Goal: Transaction & Acquisition: Purchase product/service

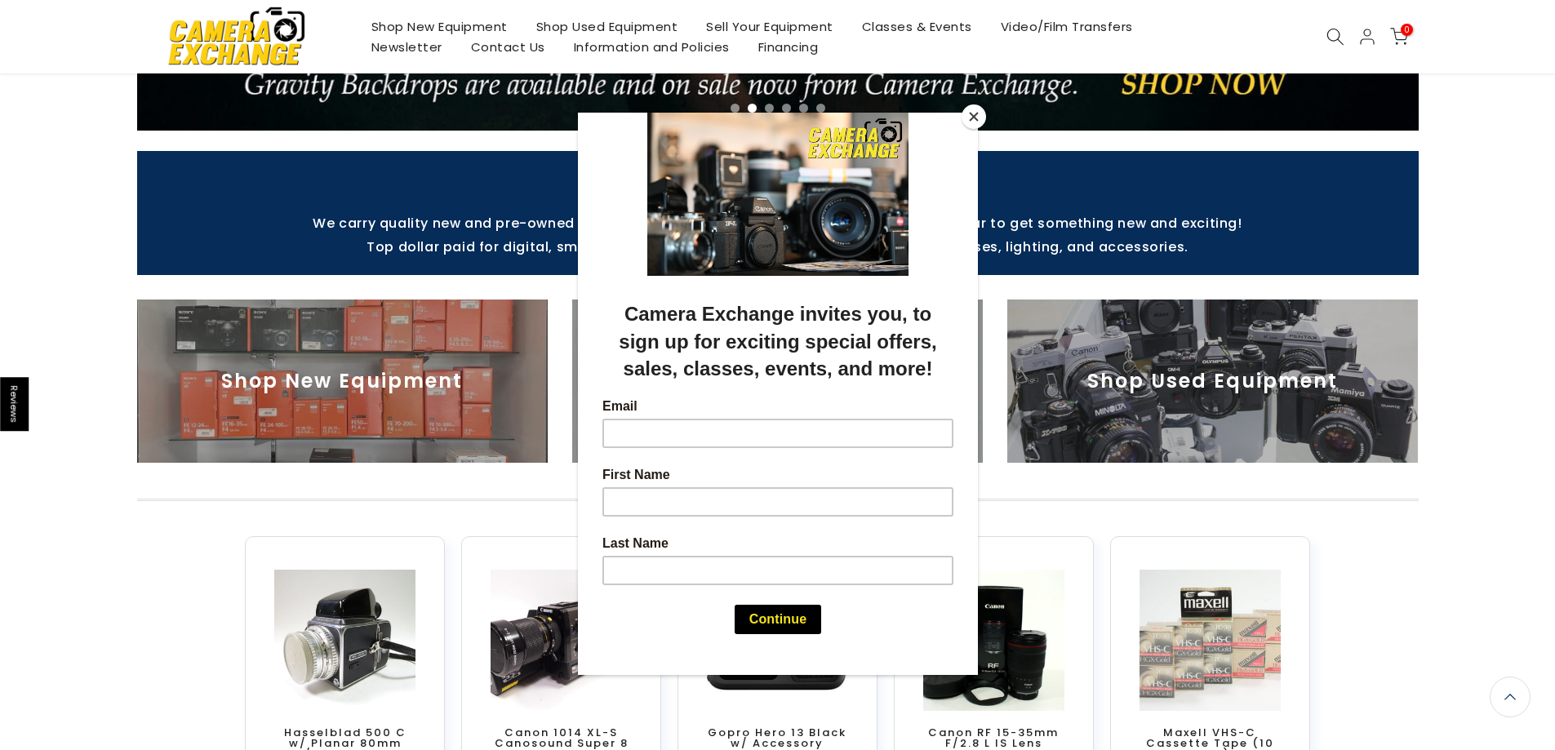
scroll to position [407, 0]
click at [971, 113] on button "Close" at bounding box center [974, 117] width 24 height 24
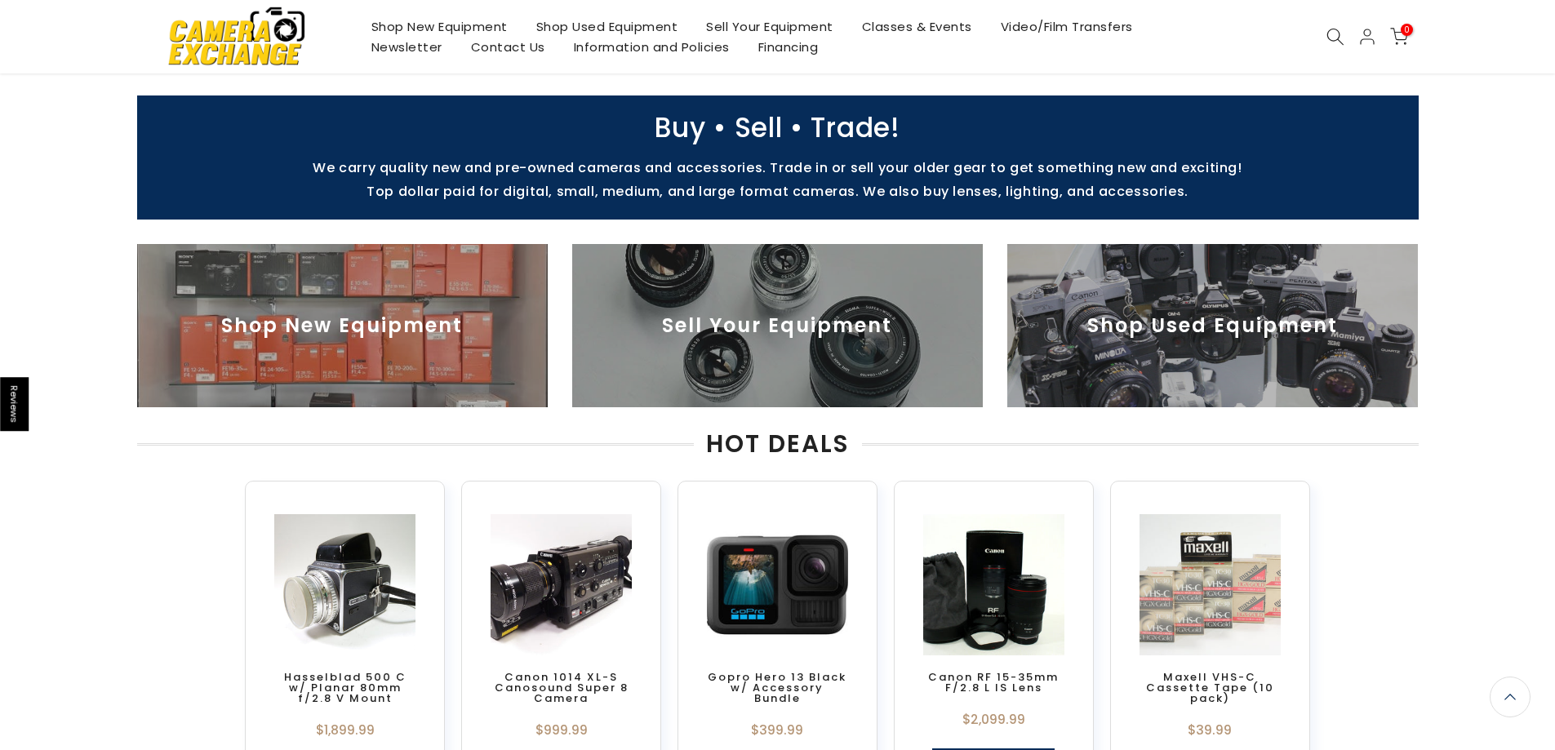
scroll to position [460, 0]
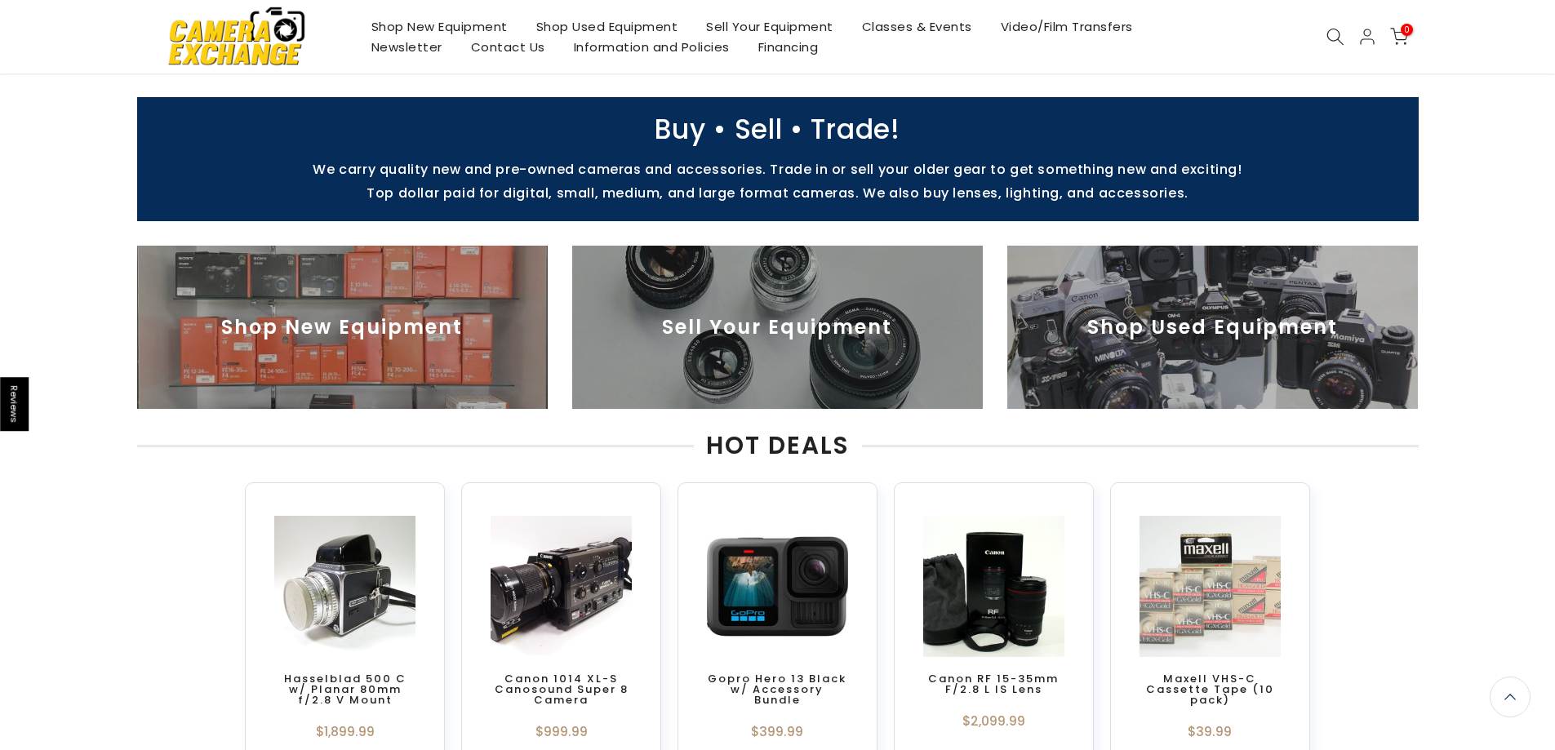
click at [1198, 326] on img at bounding box center [1213, 327] width 411 height 163
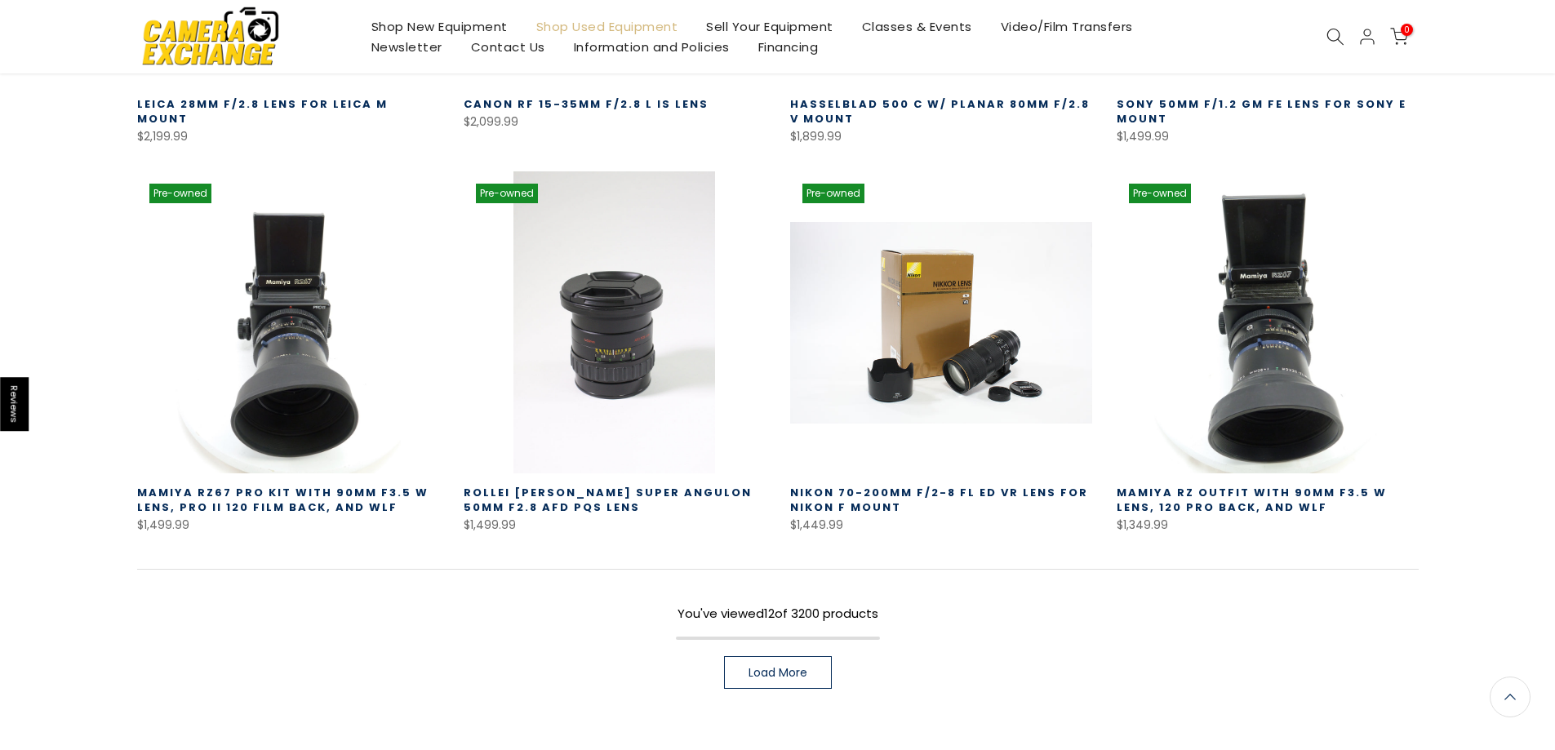
scroll to position [1017, 0]
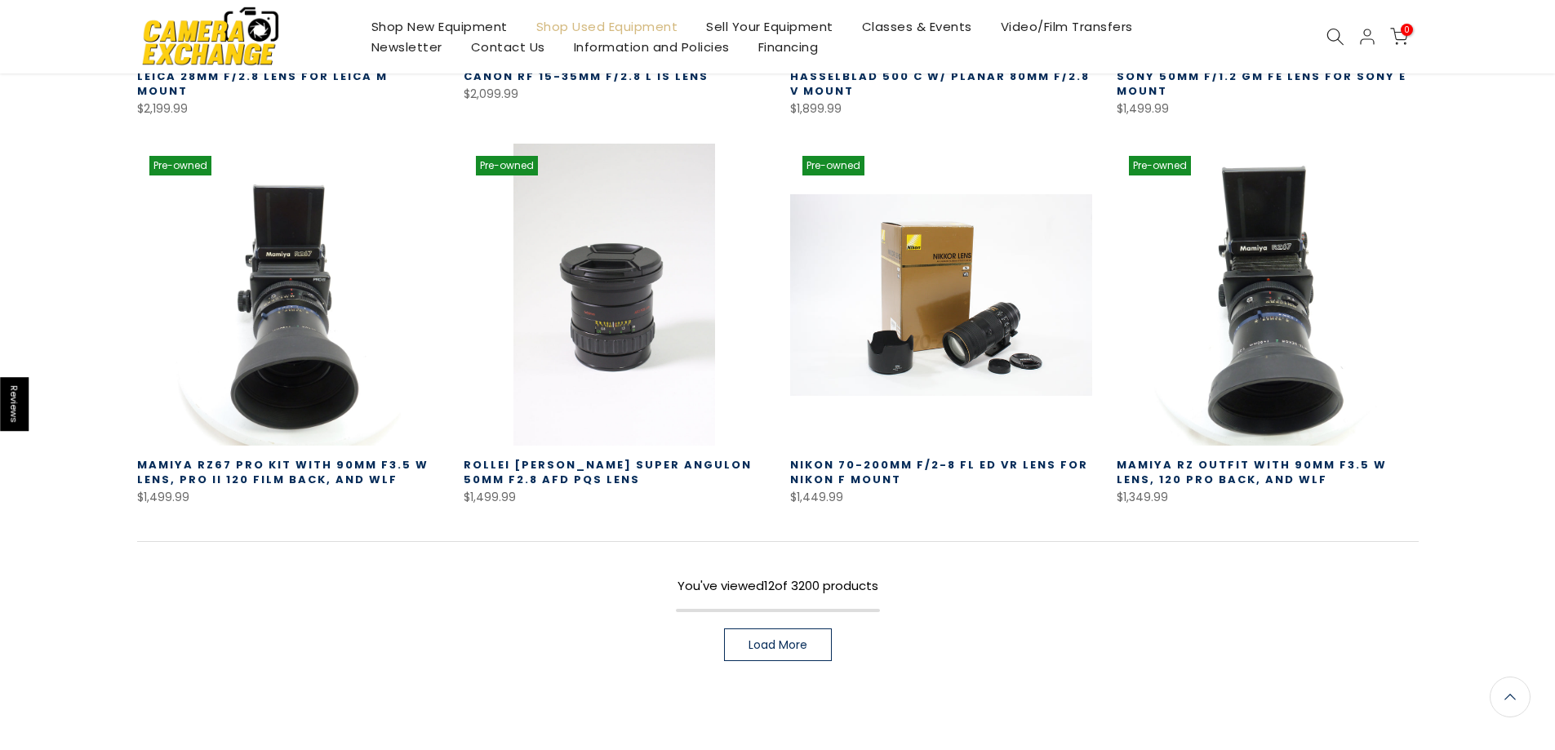
click at [757, 639] on span "Load More" at bounding box center [778, 644] width 59 height 11
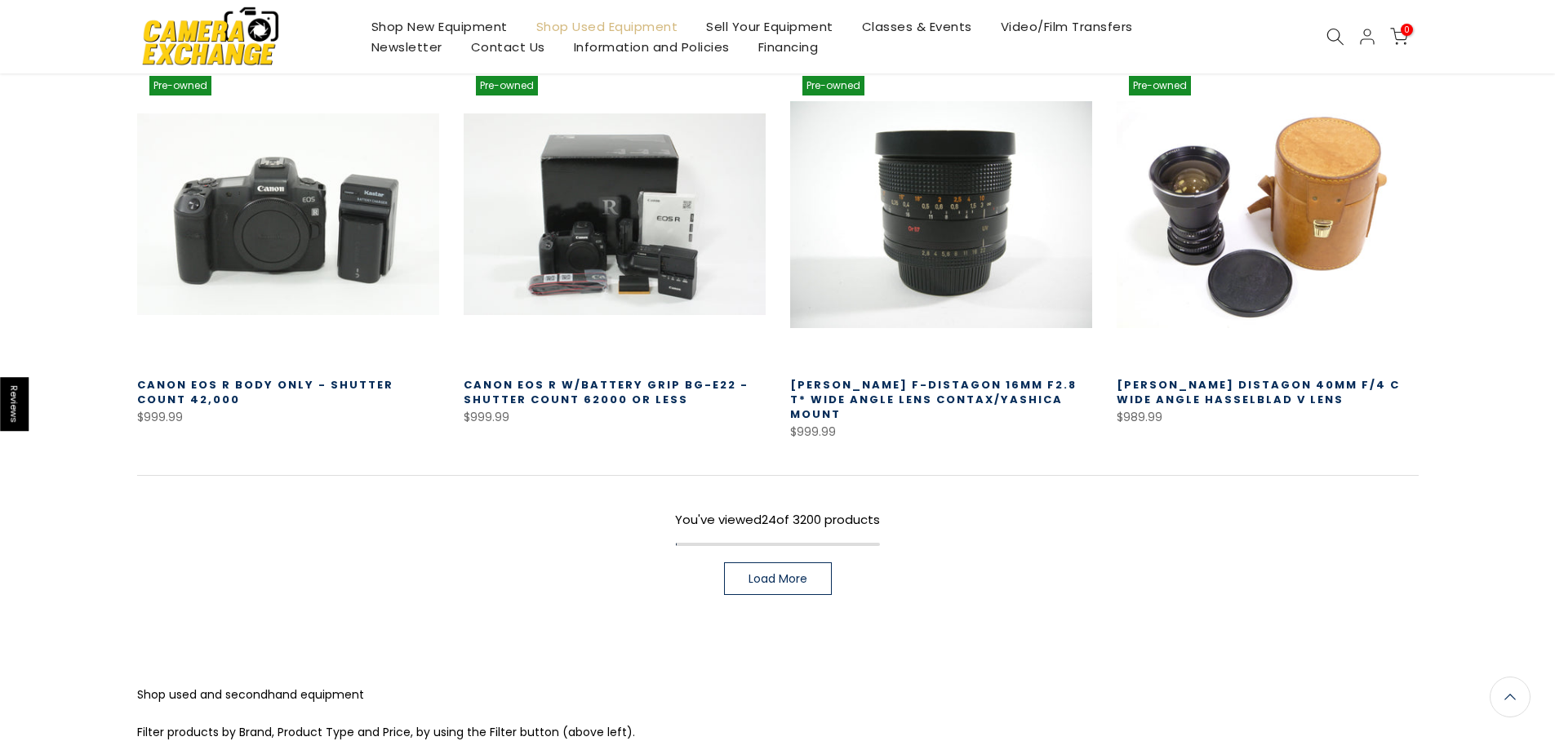
scroll to position [2266, 0]
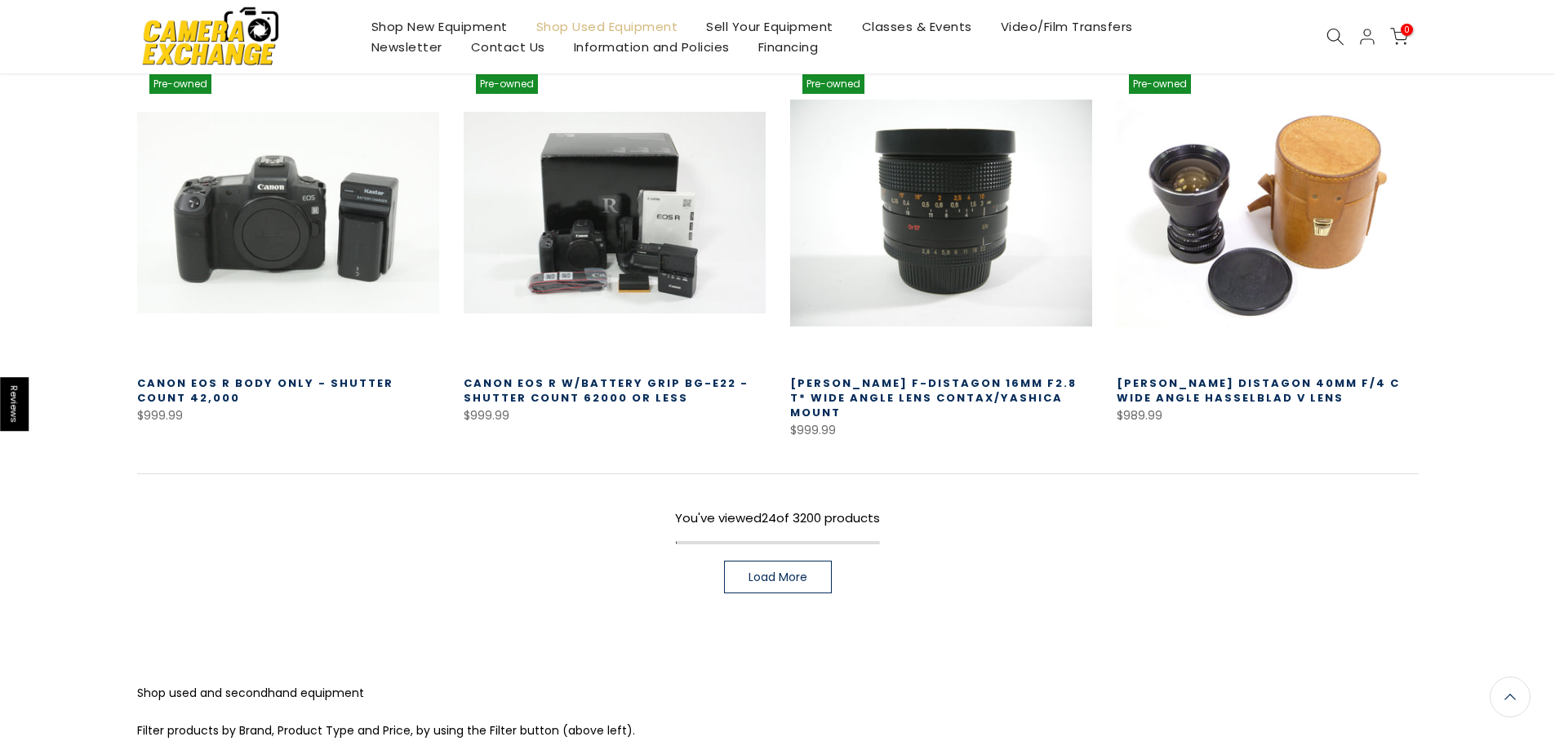
click at [761, 572] on span "Load More" at bounding box center [778, 577] width 59 height 11
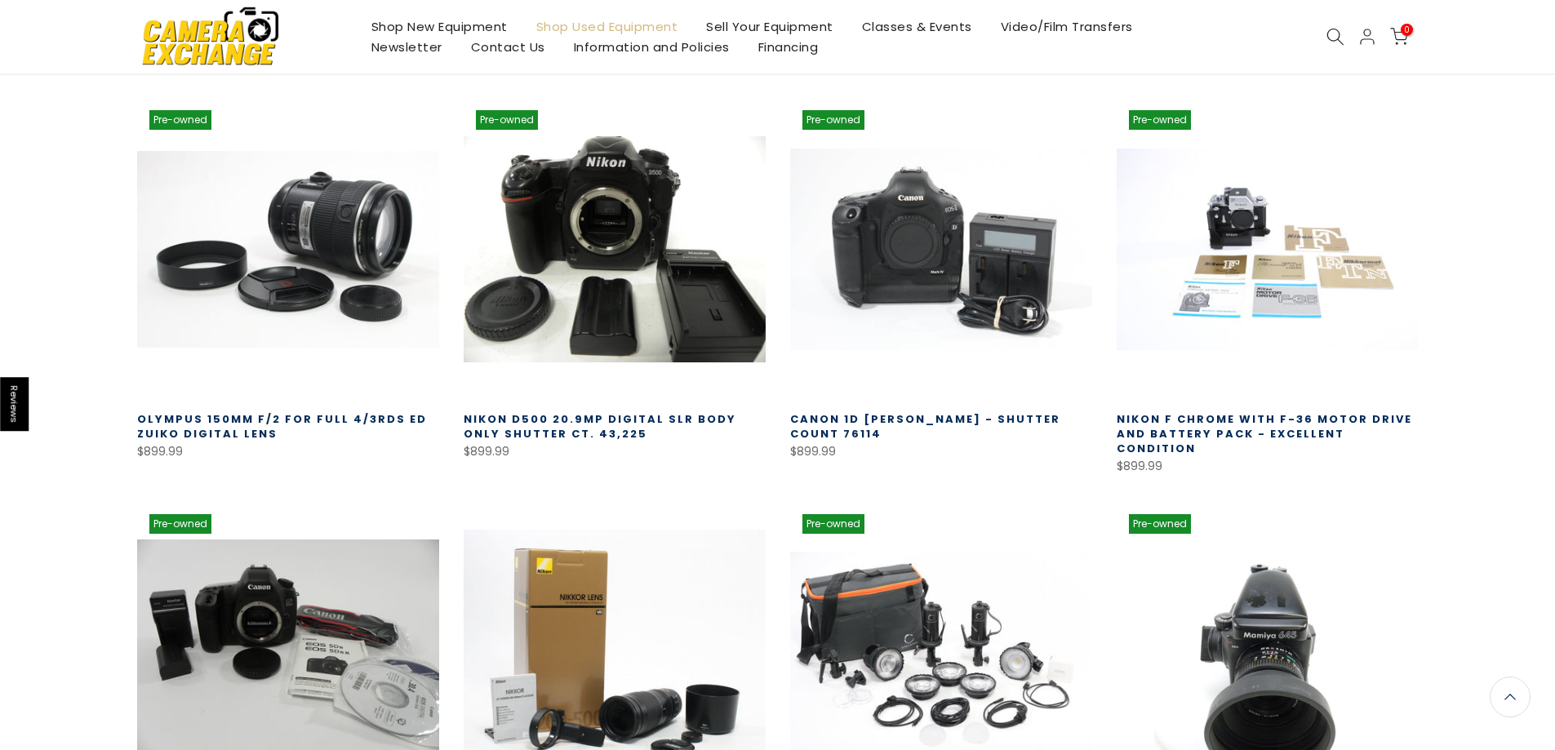
scroll to position [3038, 0]
